Goal: Consume media (video, audio)

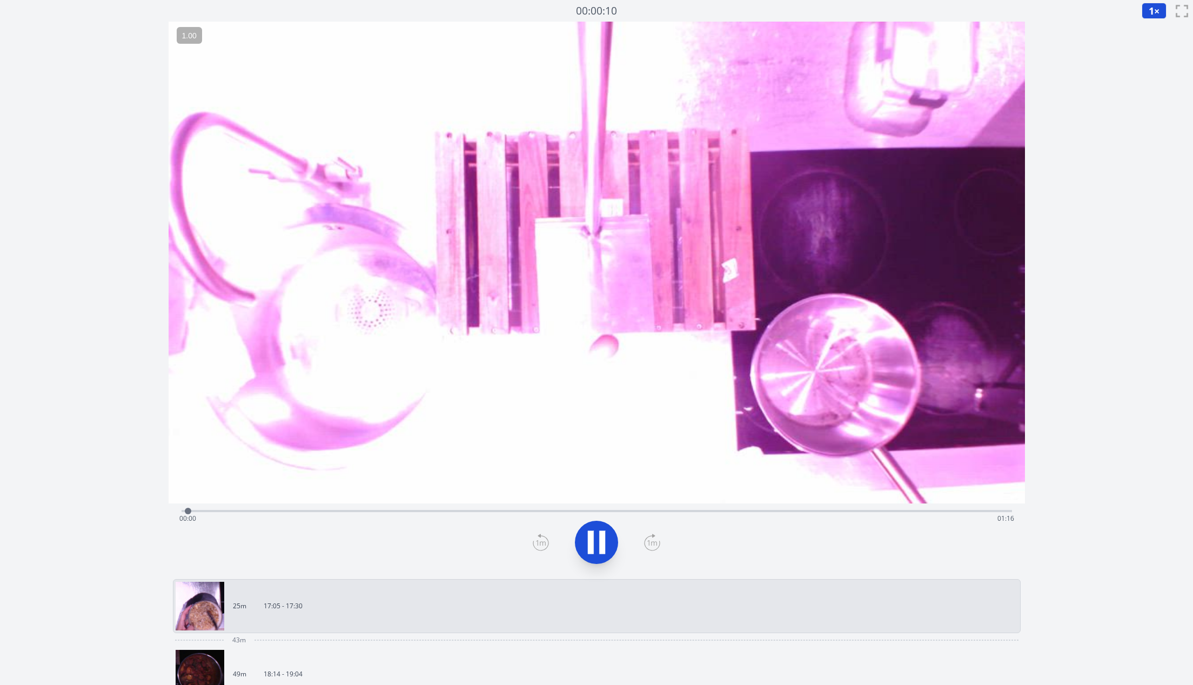
click at [824, 519] on div "Time elapsed: 00:00 Time remaining: 01:16" at bounding box center [596, 518] width 835 height 17
click at [824, 514] on div "Time elapsed: 00:58 Time remaining: 00:17" at bounding box center [596, 518] width 835 height 17
click at [755, 507] on div "Time elapsed: 01:04 Time remaining: 00:11" at bounding box center [597, 510] width 831 height 13
click at [593, 539] on icon at bounding box center [591, 542] width 6 height 23
click at [593, 539] on icon at bounding box center [597, 542] width 18 height 23
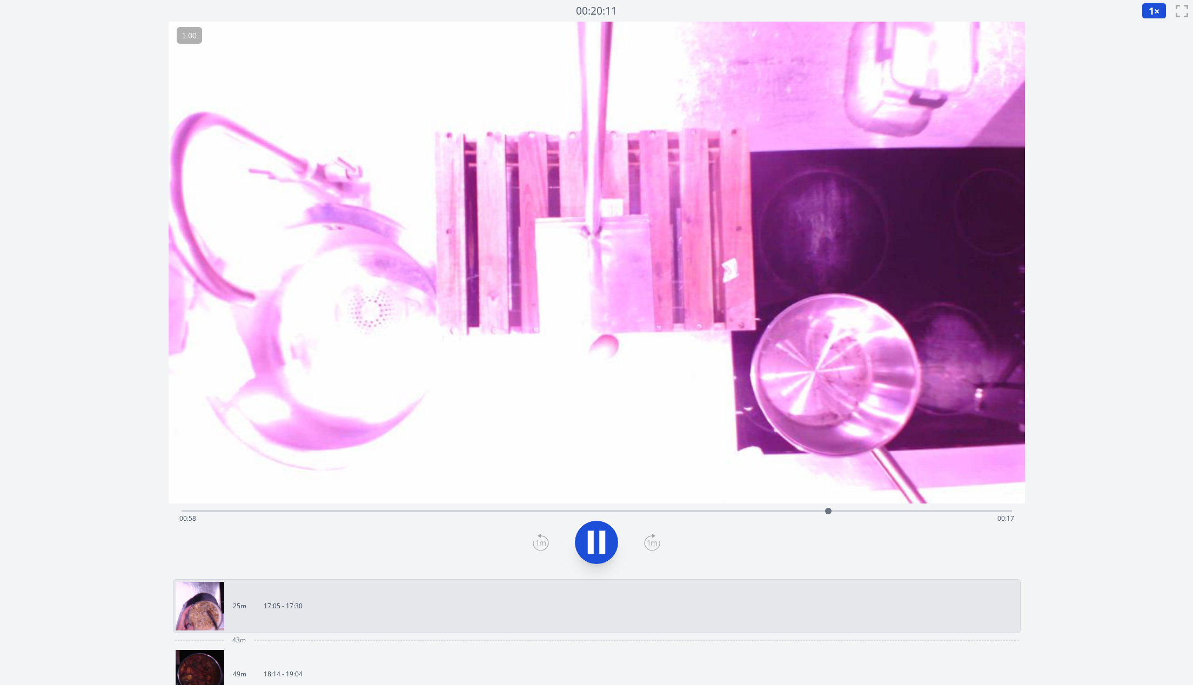
click at [593, 539] on icon at bounding box center [591, 542] width 6 height 23
click at [593, 540] on icon at bounding box center [597, 542] width 18 height 23
click at [926, 510] on div "Time elapsed: 01:15 Time remaining: 00:00" at bounding box center [596, 518] width 835 height 17
click at [599, 532] on icon at bounding box center [596, 542] width 30 height 30
click at [888, 511] on div "Time elapsed: 01:08 Time remaining: 00:07" at bounding box center [596, 518] width 835 height 17
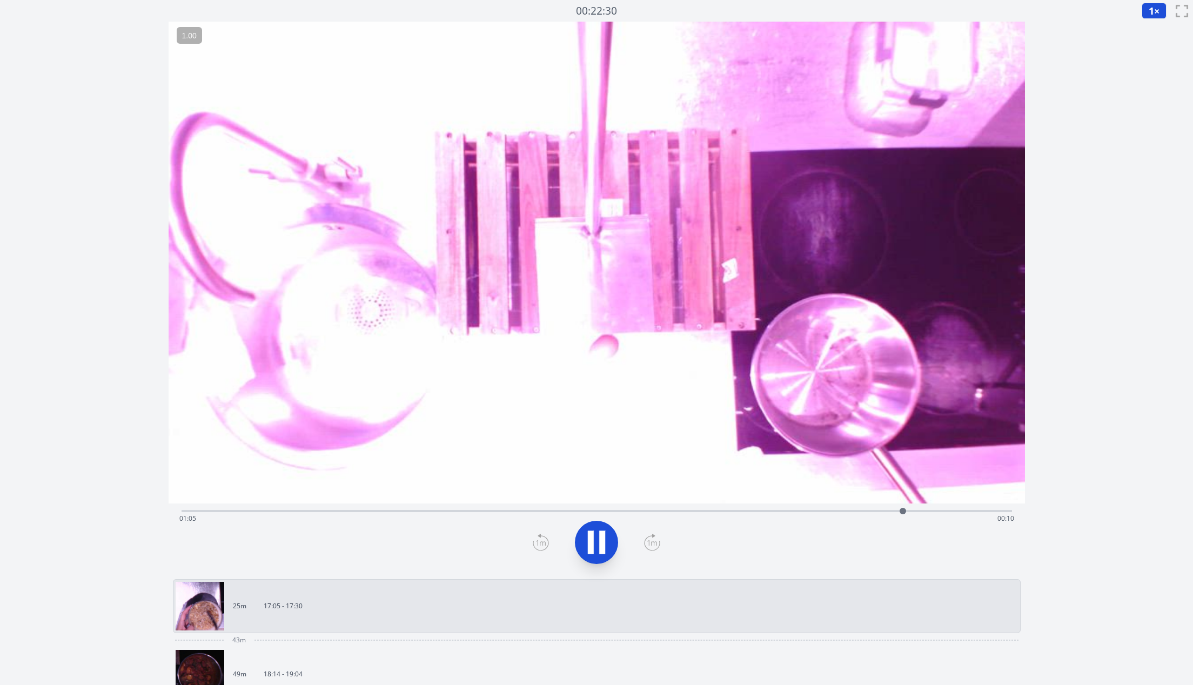
click at [606, 538] on icon at bounding box center [596, 542] width 30 height 30
click at [974, 512] on div "Time elapsed: 00:02 Time remaining: 01:13" at bounding box center [596, 518] width 835 height 17
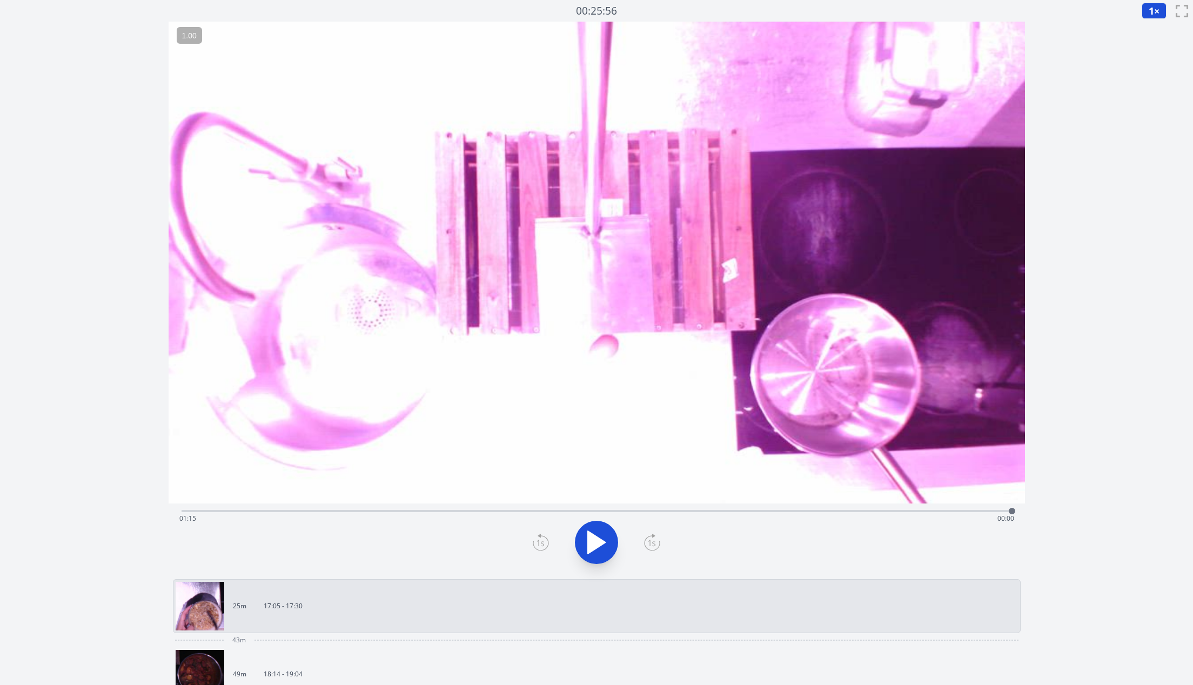
click at [937, 509] on div "Time elapsed: 01:15 Time remaining: 00:00" at bounding box center [597, 510] width 831 height 13
click at [211, 511] on div "Time elapsed: 01:08 Time remaining: 00:07" at bounding box center [596, 518] width 835 height 17
click at [598, 551] on icon at bounding box center [596, 542] width 30 height 30
click at [596, 538] on icon at bounding box center [596, 542] width 30 height 30
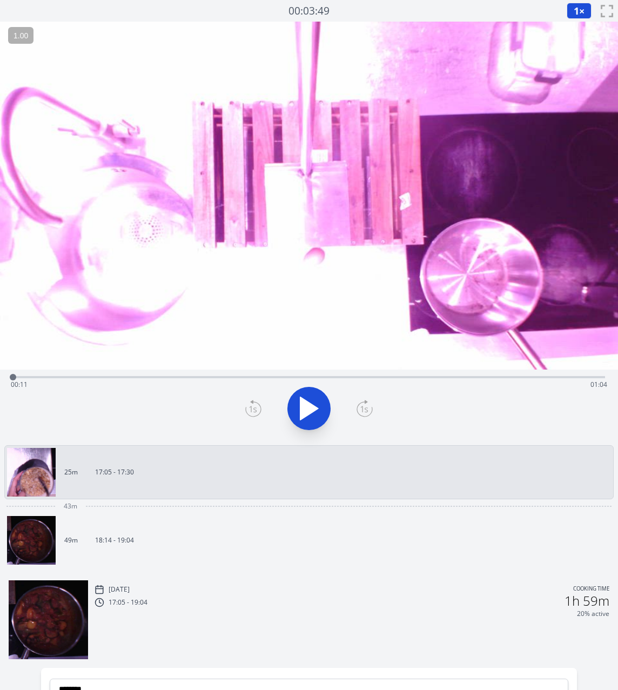
drag, startPoint x: 342, startPoint y: 379, endPoint x: 4, endPoint y: 383, distance: 337.8
click at [4, 383] on div "Time elapsed: 00:11 Time remaining: 01:04" at bounding box center [309, 405] width 618 height 71
click at [301, 408] on icon at bounding box center [303, 408] width 6 height 23
click at [315, 400] on icon at bounding box center [309, 408] width 30 height 30
click at [310, 406] on icon at bounding box center [309, 408] width 30 height 30
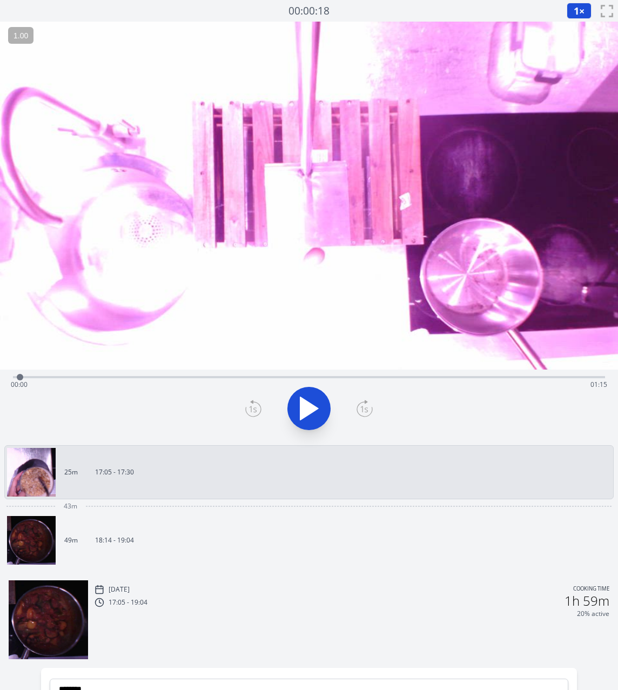
drag, startPoint x: 537, startPoint y: 379, endPoint x: 20, endPoint y: 388, distance: 516.7
click at [20, 378] on div "Time elapsed: 00:00 Time remaining: 01:15" at bounding box center [309, 377] width 592 height 2
click at [307, 404] on icon at bounding box center [309, 408] width 18 height 23
click at [303, 404] on icon at bounding box center [303, 408] width 6 height 23
click at [457, 378] on div "Time elapsed: 00:39 Time remaining: 00:36" at bounding box center [309, 384] width 597 height 17
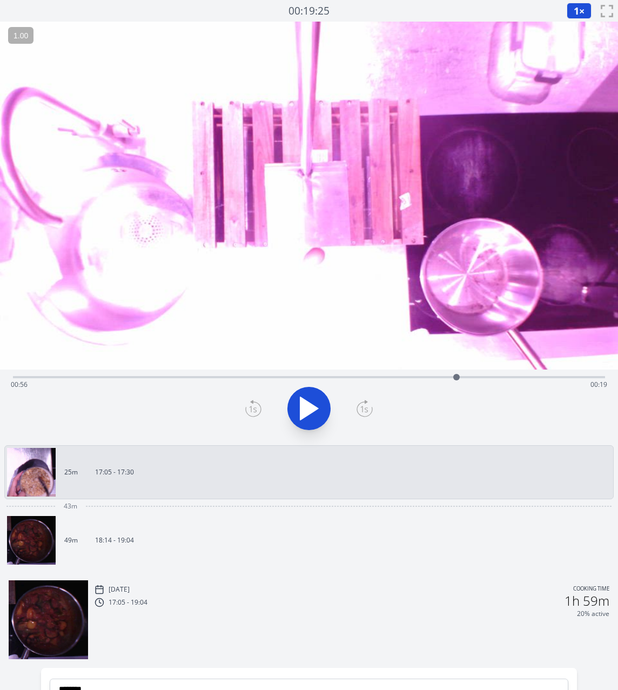
click at [305, 401] on icon at bounding box center [309, 408] width 18 height 23
click at [305, 401] on icon at bounding box center [303, 408] width 6 height 23
click at [305, 401] on icon at bounding box center [309, 408] width 18 height 23
click at [305, 401] on icon at bounding box center [303, 408] width 6 height 23
click at [305, 401] on icon at bounding box center [309, 408] width 18 height 23
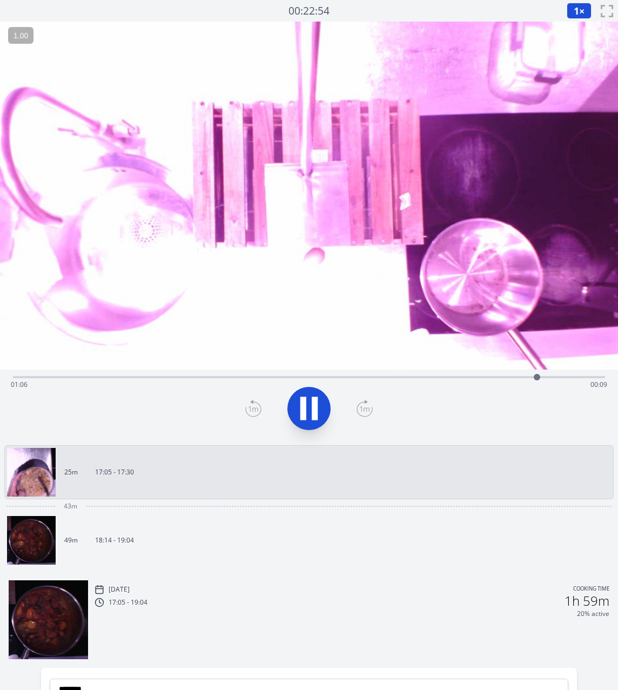
click at [305, 401] on icon at bounding box center [303, 408] width 6 height 23
drag, startPoint x: 536, startPoint y: 377, endPoint x: 33, endPoint y: 383, distance: 503.1
click at [33, 383] on div at bounding box center [33, 377] width 16 height 16
click at [302, 411] on icon at bounding box center [309, 408] width 18 height 23
click at [302, 411] on icon at bounding box center [303, 408] width 6 height 23
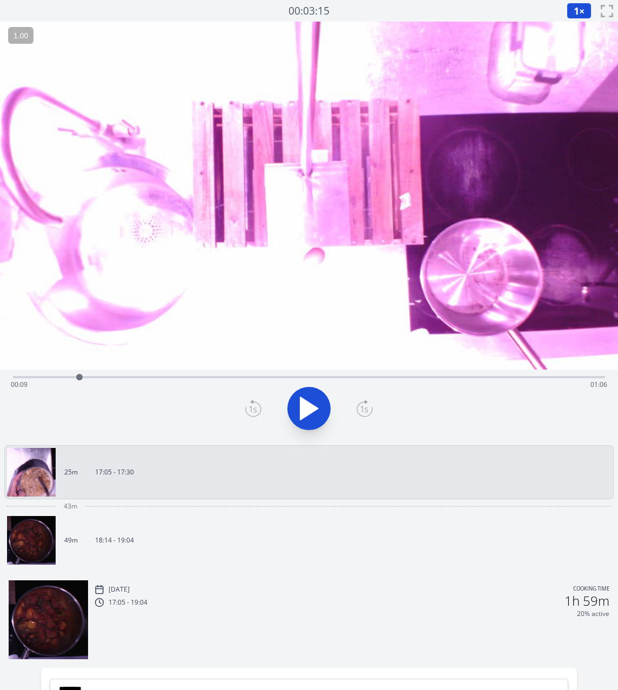
drag, startPoint x: 93, startPoint y: 378, endPoint x: 79, endPoint y: 379, distance: 14.1
click at [79, 379] on div at bounding box center [79, 377] width 6 height 6
click at [262, 404] on div at bounding box center [308, 409] width 605 height 52
click at [255, 404] on icon at bounding box center [253, 408] width 16 height 17
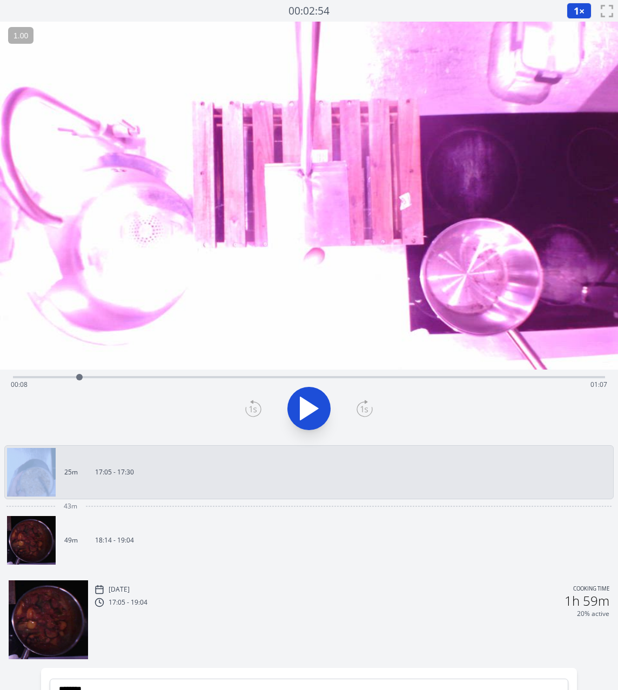
click at [255, 404] on icon at bounding box center [253, 408] width 16 height 17
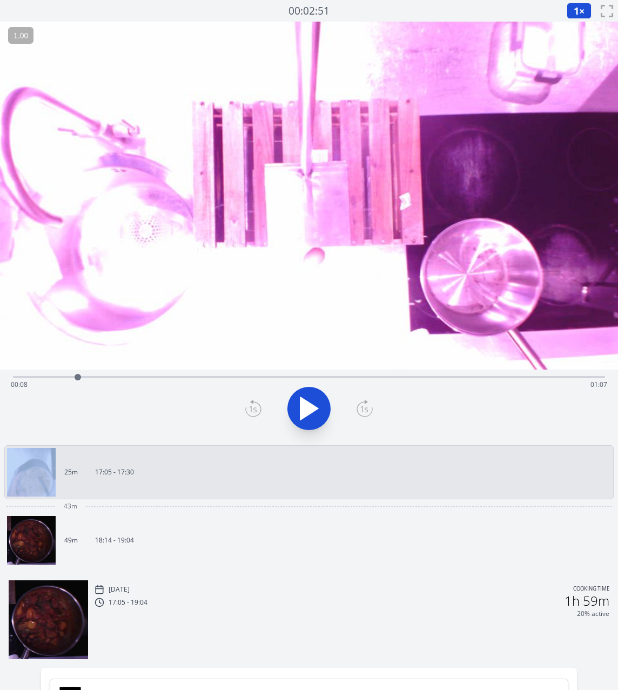
click at [255, 404] on icon at bounding box center [253, 408] width 16 height 17
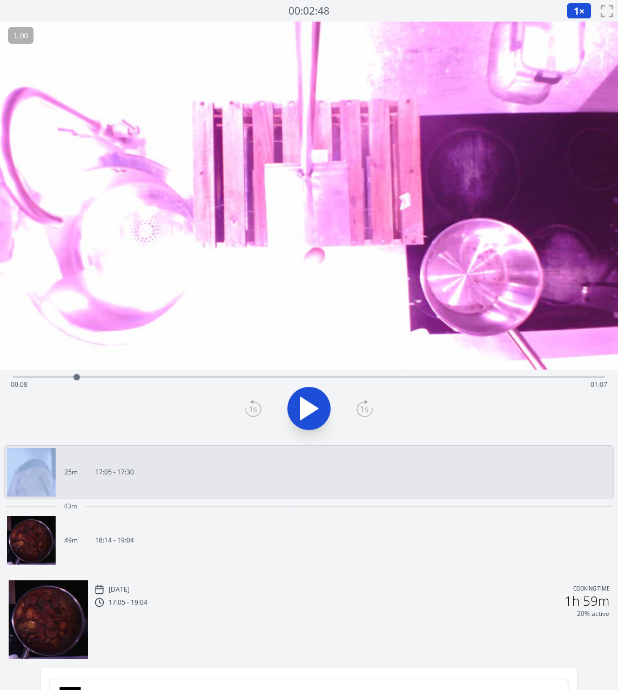
click at [255, 404] on icon at bounding box center [253, 408] width 16 height 17
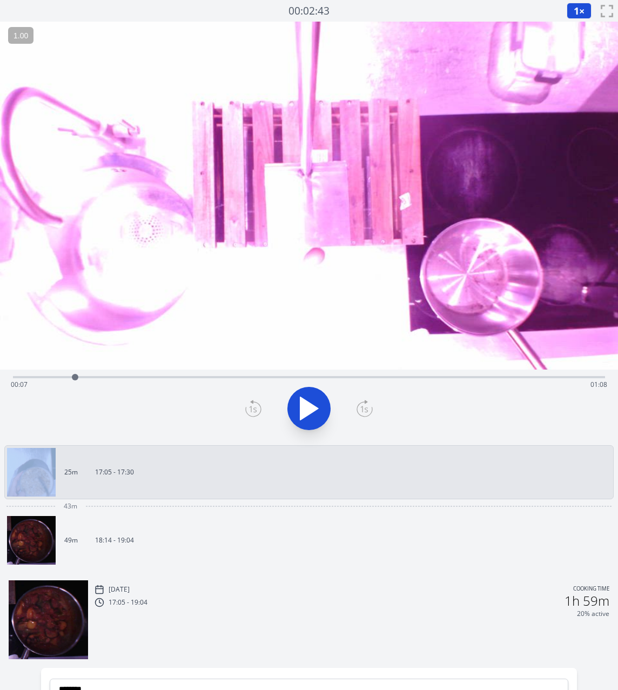
click at [255, 404] on icon at bounding box center [253, 408] width 16 height 17
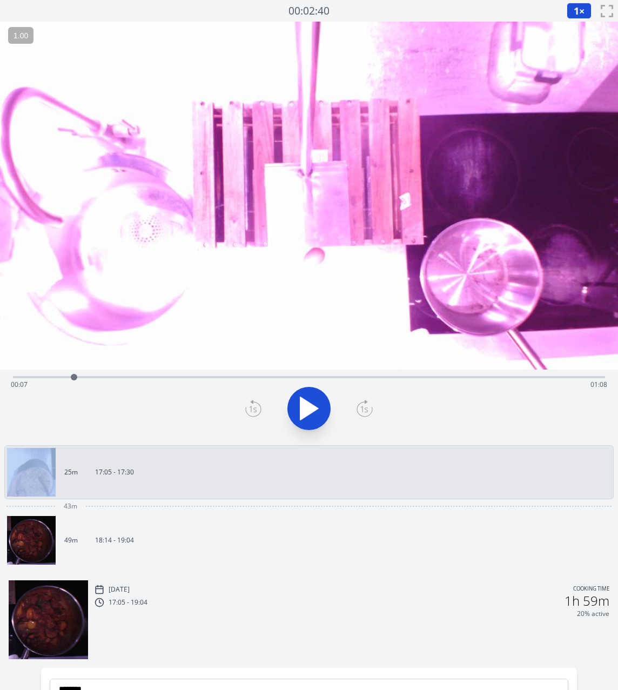
click at [255, 404] on icon at bounding box center [253, 408] width 16 height 17
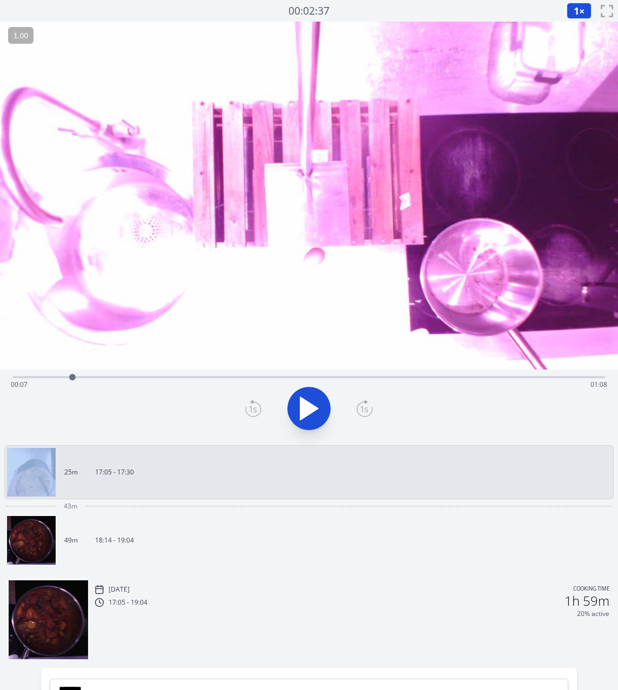
click at [255, 404] on icon at bounding box center [253, 408] width 16 height 17
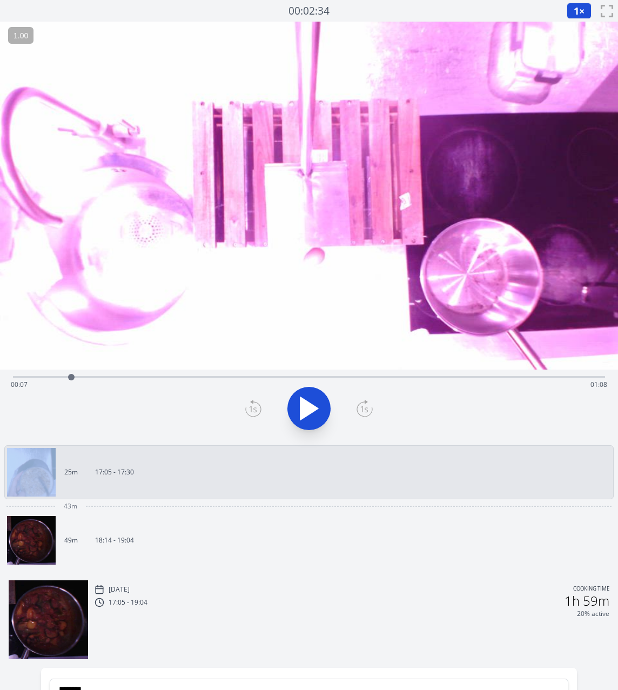
click at [255, 404] on icon at bounding box center [253, 408] width 16 height 17
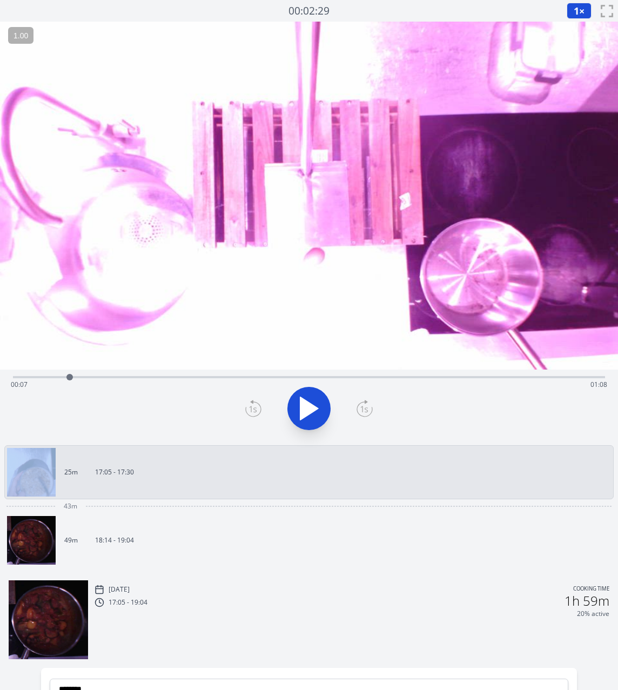
click at [255, 404] on icon at bounding box center [253, 408] width 16 height 17
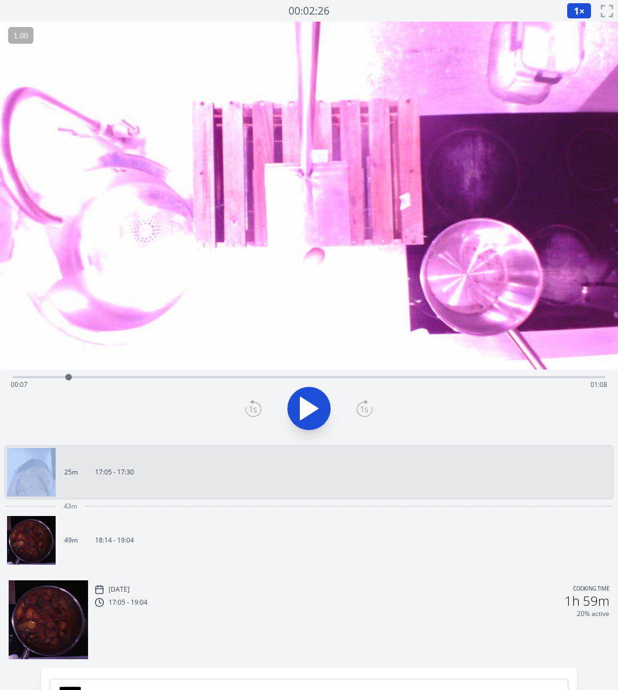
click at [255, 404] on icon at bounding box center [253, 408] width 16 height 17
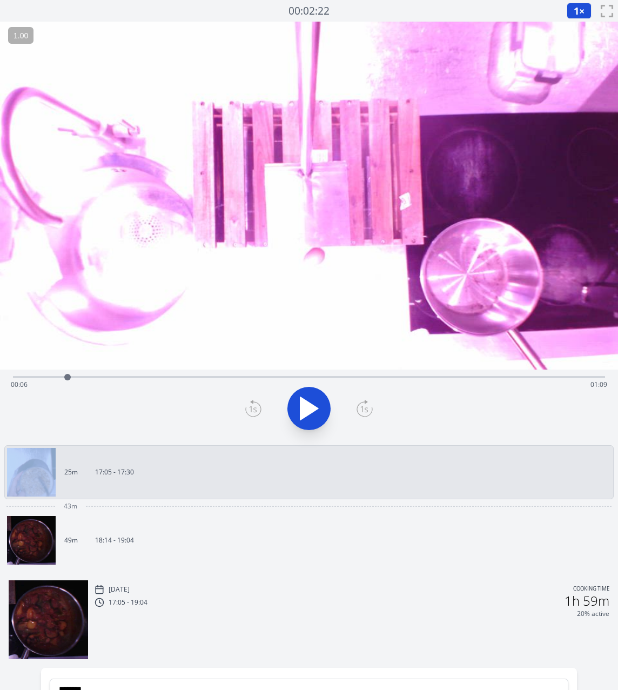
click at [316, 402] on icon at bounding box center [309, 408] width 30 height 30
click at [316, 402] on icon at bounding box center [315, 408] width 6 height 23
click at [257, 413] on icon at bounding box center [253, 408] width 16 height 17
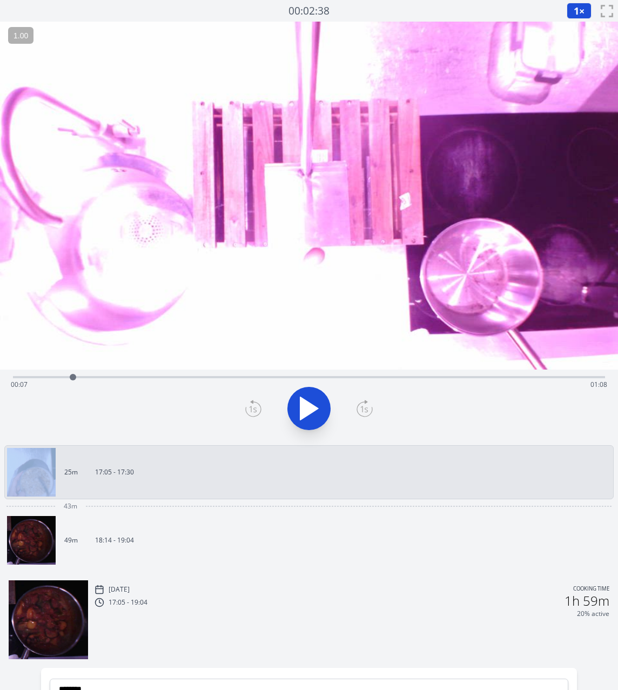
click at [257, 413] on icon at bounding box center [253, 408] width 16 height 17
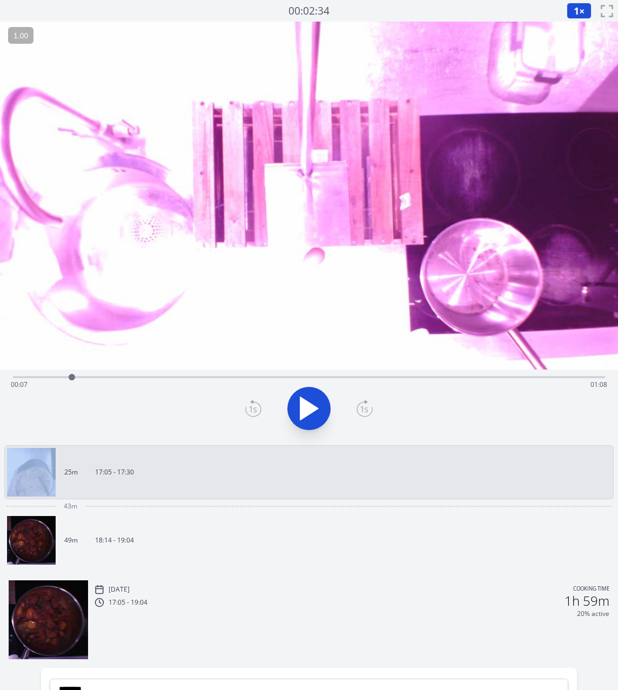
click at [257, 413] on icon at bounding box center [253, 408] width 16 height 17
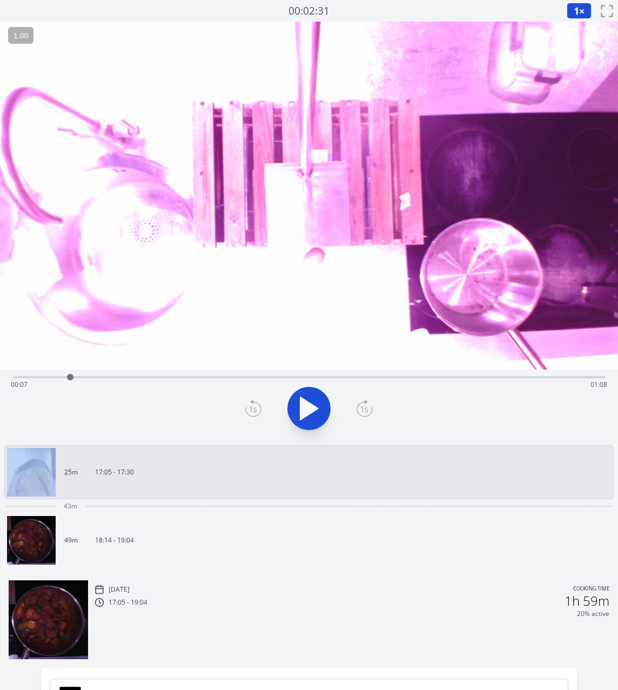
click at [257, 413] on icon at bounding box center [253, 408] width 16 height 17
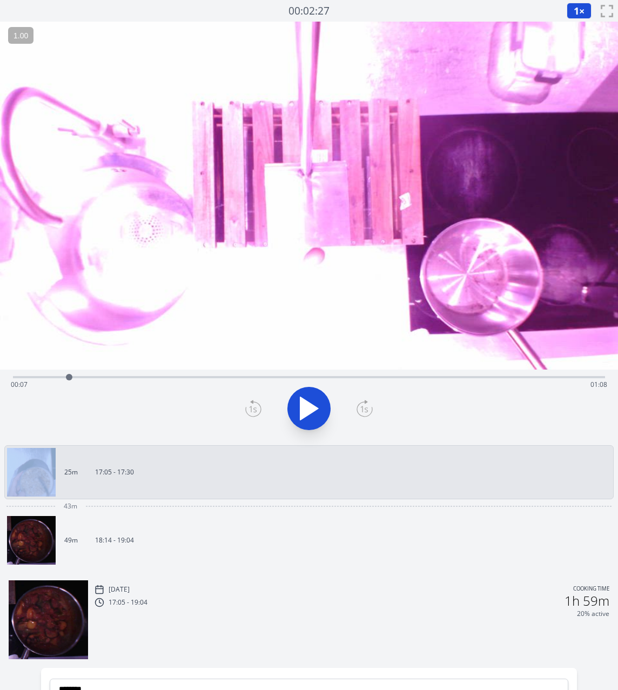
click at [257, 413] on icon at bounding box center [253, 408] width 16 height 17
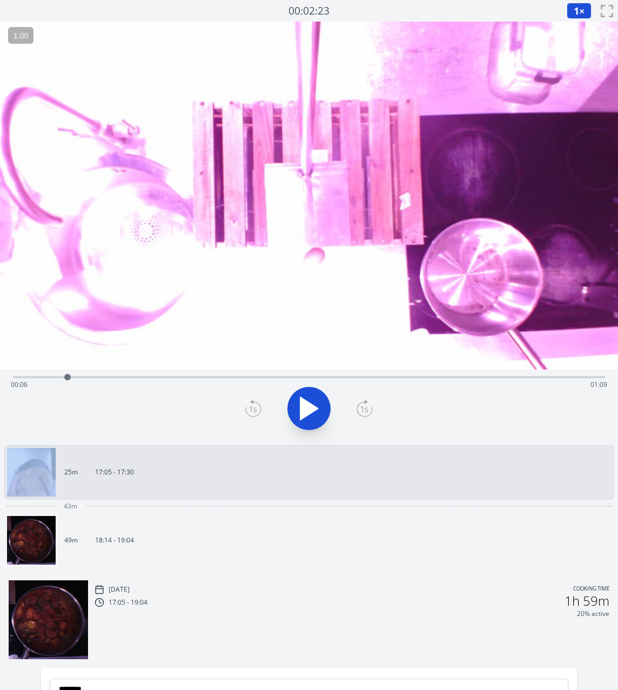
click at [257, 413] on icon at bounding box center [253, 408] width 16 height 17
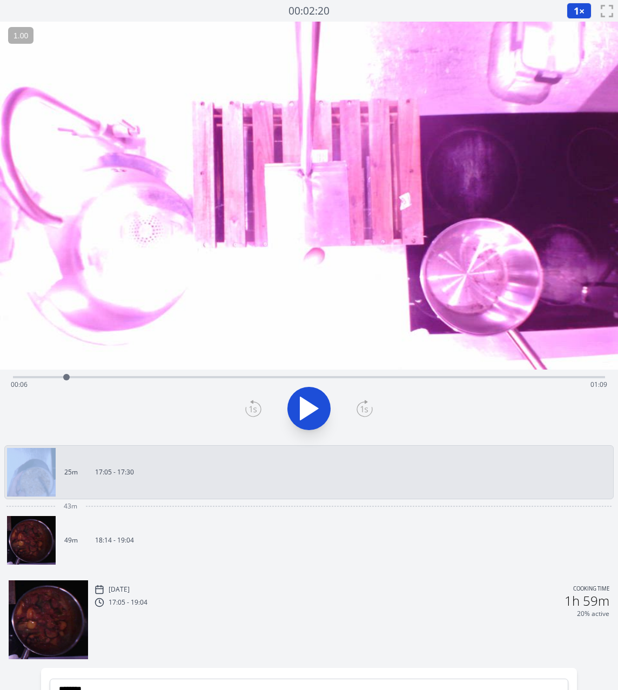
click at [257, 413] on icon at bounding box center [253, 408] width 16 height 17
click at [312, 406] on icon at bounding box center [309, 408] width 18 height 23
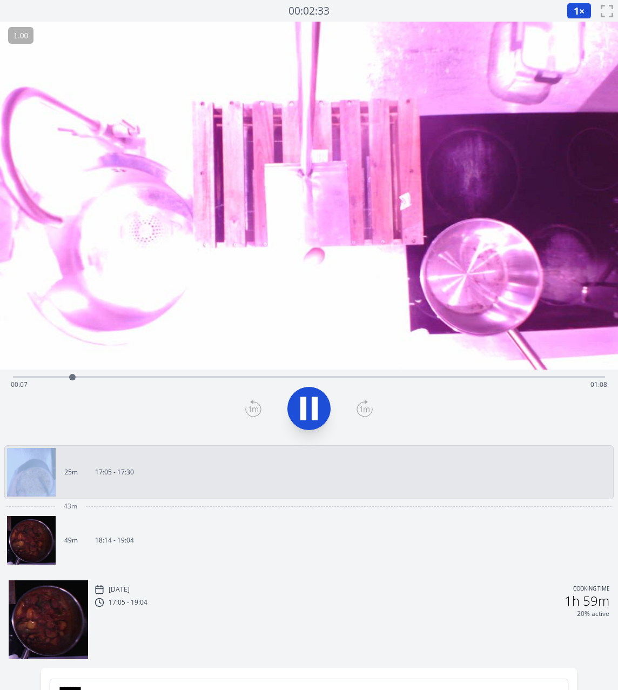
click at [312, 406] on icon at bounding box center [315, 408] width 6 height 23
click at [300, 402] on icon at bounding box center [309, 408] width 30 height 30
drag, startPoint x: 128, startPoint y: 379, endPoint x: 2, endPoint y: 387, distance: 126.2
click at [2, 387] on div "Time elapsed: 00:00 Time remaining: 01:16" at bounding box center [309, 405] width 618 height 71
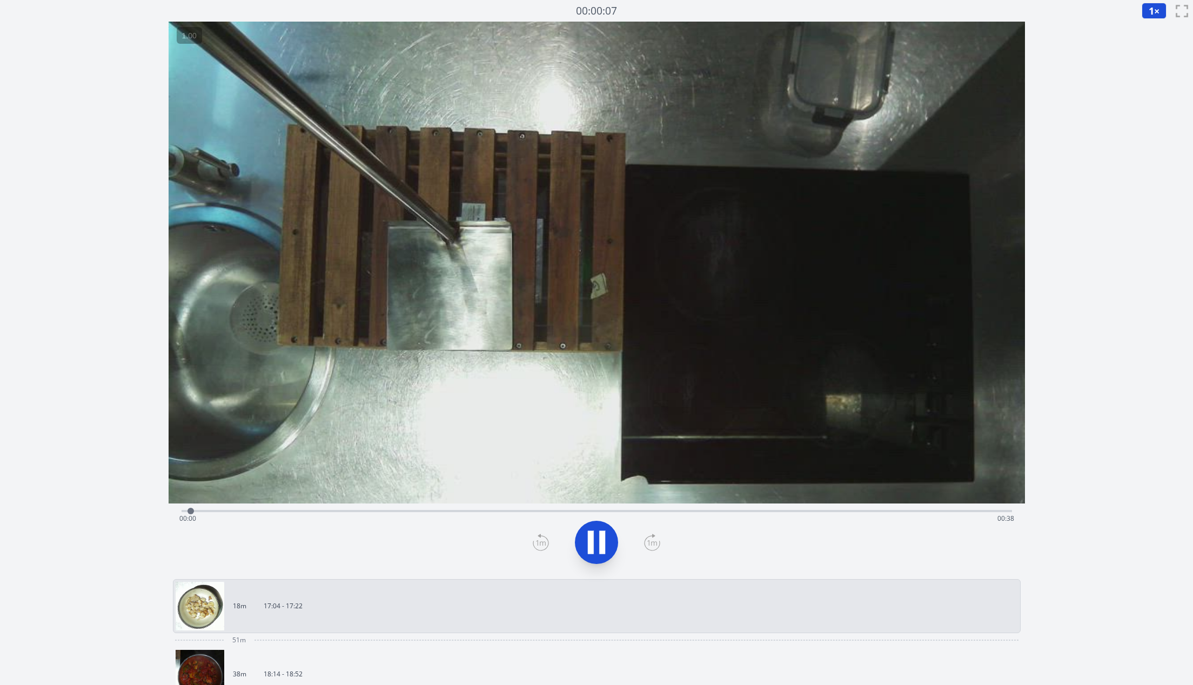
click at [882, 512] on div "Time elapsed: 00:00 Time remaining: 00:38" at bounding box center [596, 518] width 835 height 17
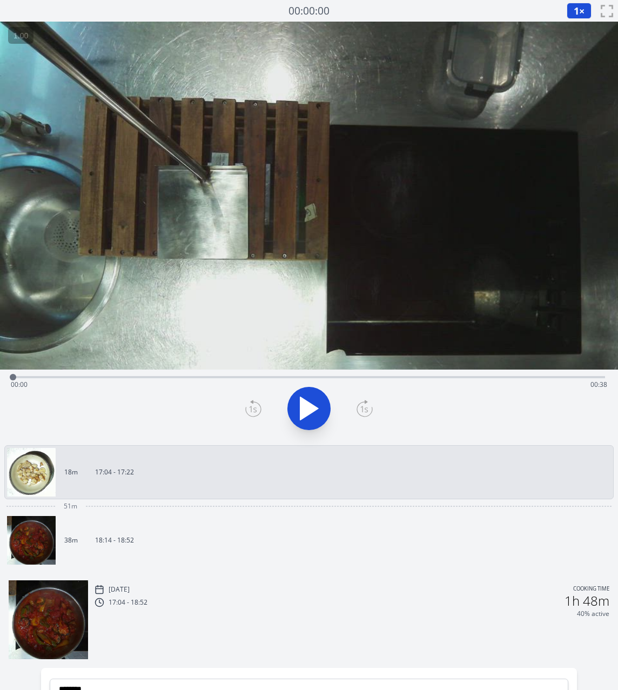
drag, startPoint x: 378, startPoint y: 373, endPoint x: -10, endPoint y: 396, distance: 388.7
click at [0, 396] on html "Discard Recording? You will not be able to recover this once discarded. Cancel …" at bounding box center [309, 451] width 618 height 902
click at [314, 403] on icon at bounding box center [315, 408] width 6 height 23
click at [306, 402] on icon at bounding box center [309, 408] width 18 height 23
click at [31, 379] on div "Time elapsed: 00:37 Time remaining: 00:00" at bounding box center [309, 384] width 597 height 17
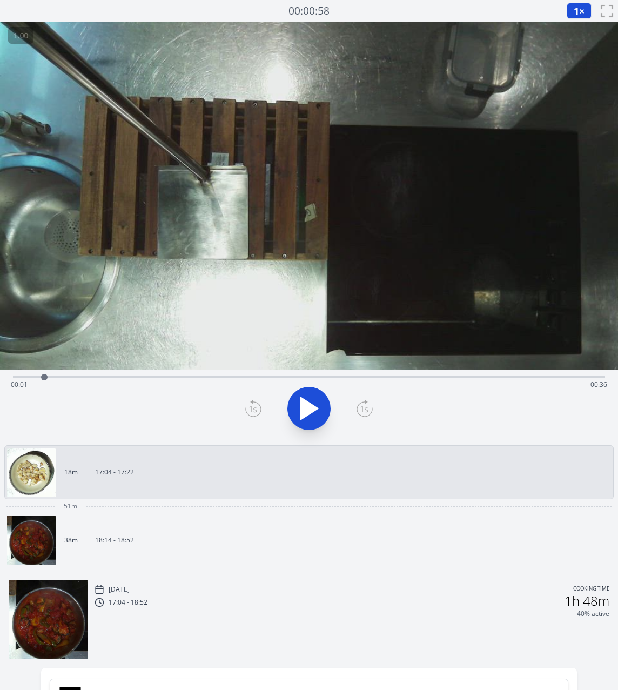
drag, startPoint x: 31, startPoint y: 379, endPoint x: 44, endPoint y: 379, distance: 13.5
click at [44, 379] on div at bounding box center [44, 377] width 6 height 6
click at [303, 409] on icon at bounding box center [309, 408] width 18 height 23
drag, startPoint x: 604, startPoint y: 376, endPoint x: 544, endPoint y: 376, distance: 60.0
click at [550, 376] on div at bounding box center [553, 377] width 6 height 6
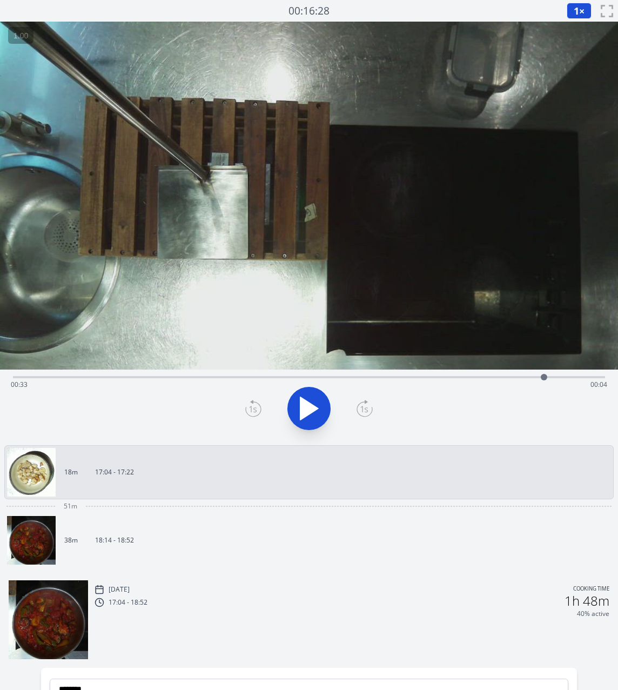
click at [312, 414] on icon at bounding box center [309, 408] width 30 height 30
click at [312, 414] on icon at bounding box center [315, 408] width 6 height 23
click at [312, 414] on icon at bounding box center [309, 408] width 30 height 30
click at [309, 407] on icon at bounding box center [309, 408] width 30 height 30
click at [309, 407] on div at bounding box center [308, 409] width 605 height 52
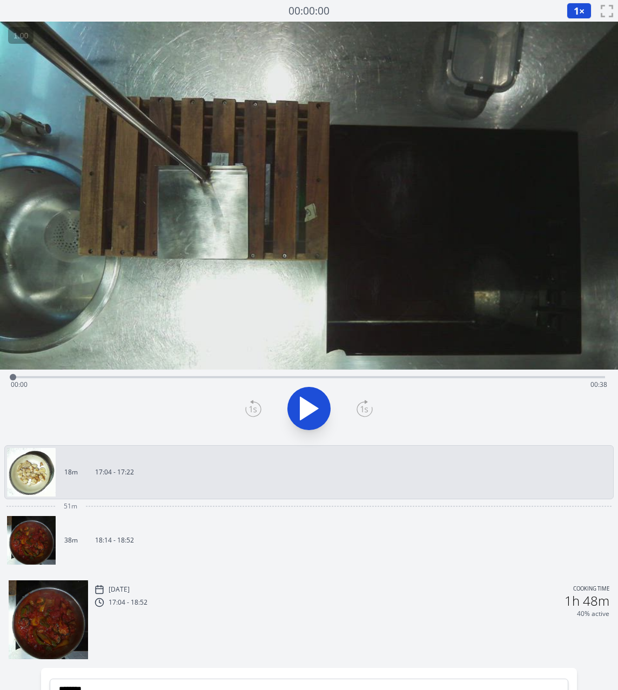
drag, startPoint x: 151, startPoint y: 379, endPoint x: -9, endPoint y: 404, distance: 162.5
click at [0, 404] on html "Discard Recording? You will not be able to recover this once discarded. Cancel …" at bounding box center [309, 451] width 618 height 902
